Goal: Find specific page/section: Find specific page/section

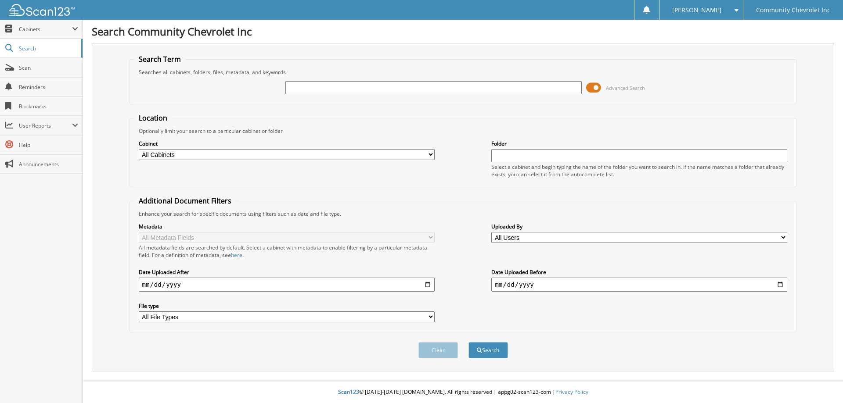
click at [441, 86] on input "text" at bounding box center [433, 87] width 296 height 13
type input "81398"
click at [468, 342] on button "Search" at bounding box center [488, 350] width 40 height 16
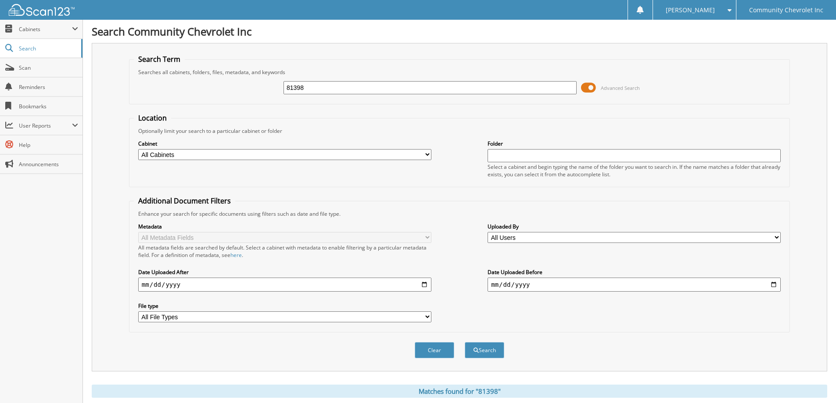
scroll to position [176, 0]
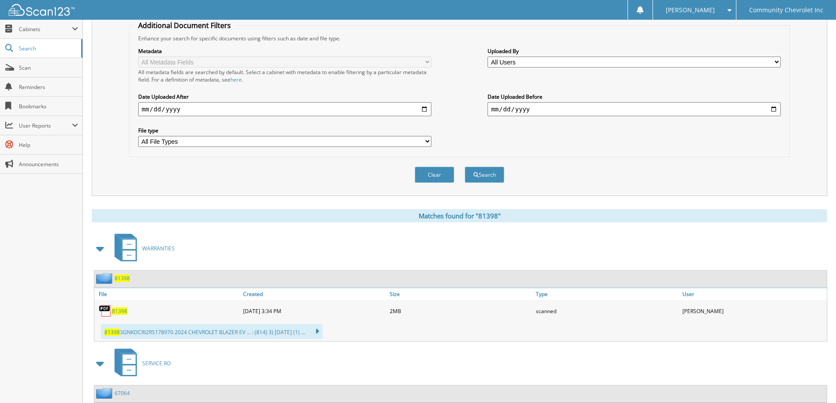
click at [121, 313] on span "81398" at bounding box center [119, 311] width 15 height 7
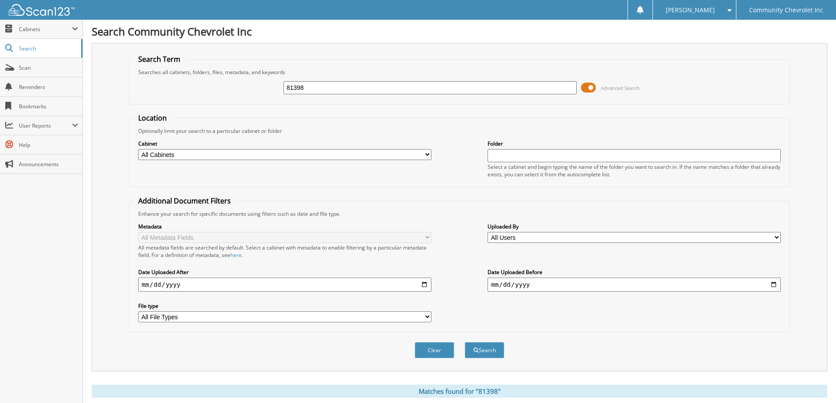
click at [298, 89] on input "81398" at bounding box center [430, 87] width 293 height 13
type input "81938"
click at [465, 342] on button "Search" at bounding box center [485, 350] width 40 height 16
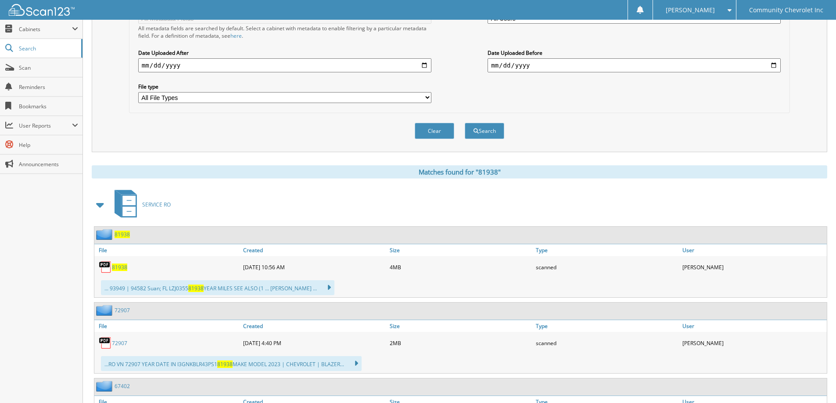
click at [124, 266] on span "81938" at bounding box center [119, 267] width 15 height 7
